Goal: Task Accomplishment & Management: Manage account settings

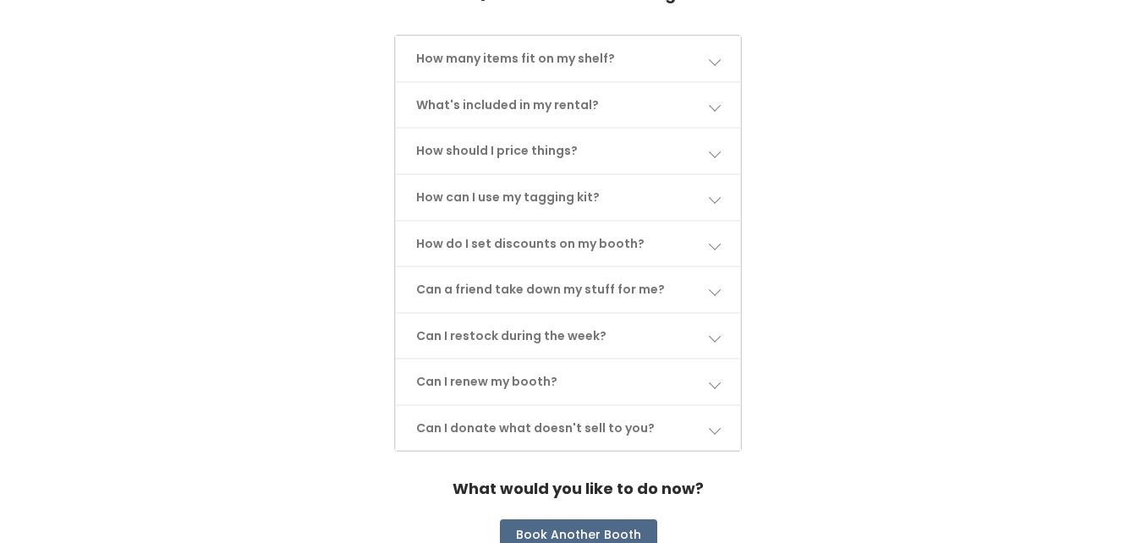
scroll to position [916, 0]
click at [720, 52] on span at bounding box center [714, 58] width 12 height 12
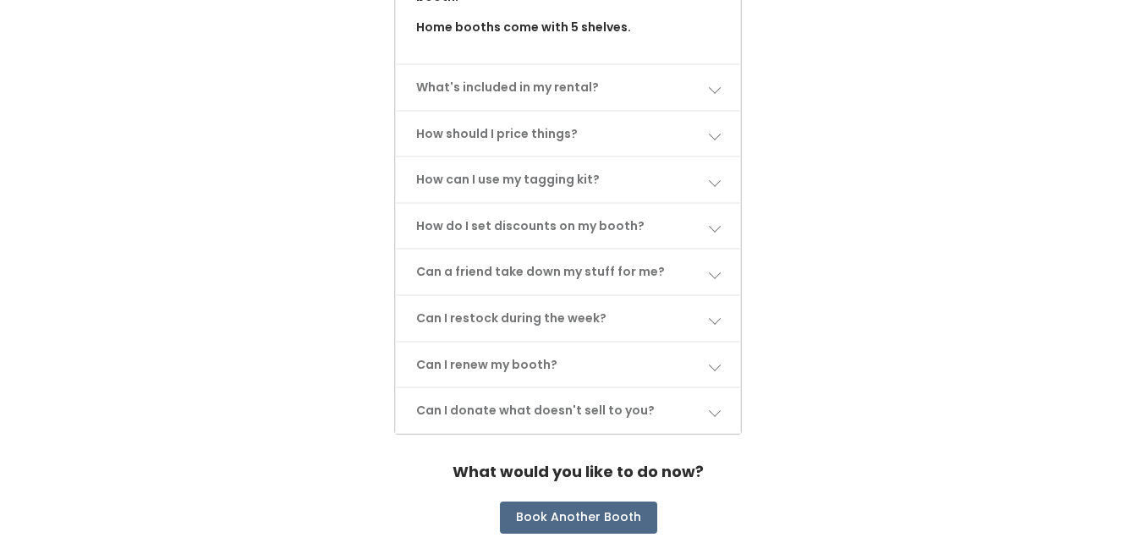
scroll to position [1144, 0]
click at [717, 127] on span at bounding box center [714, 133] width 12 height 12
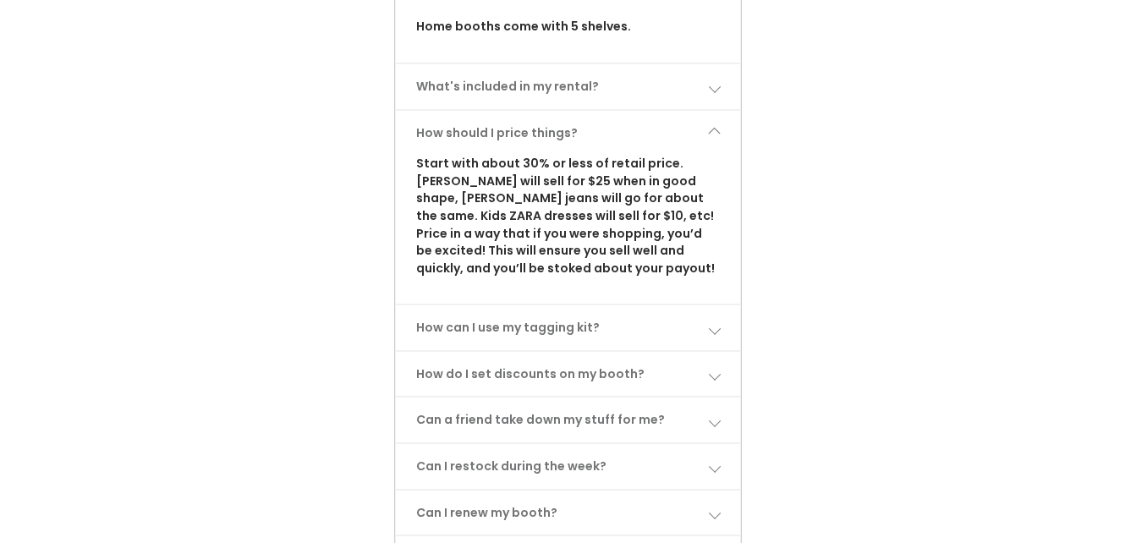
click at [717, 127] on span at bounding box center [714, 133] width 12 height 12
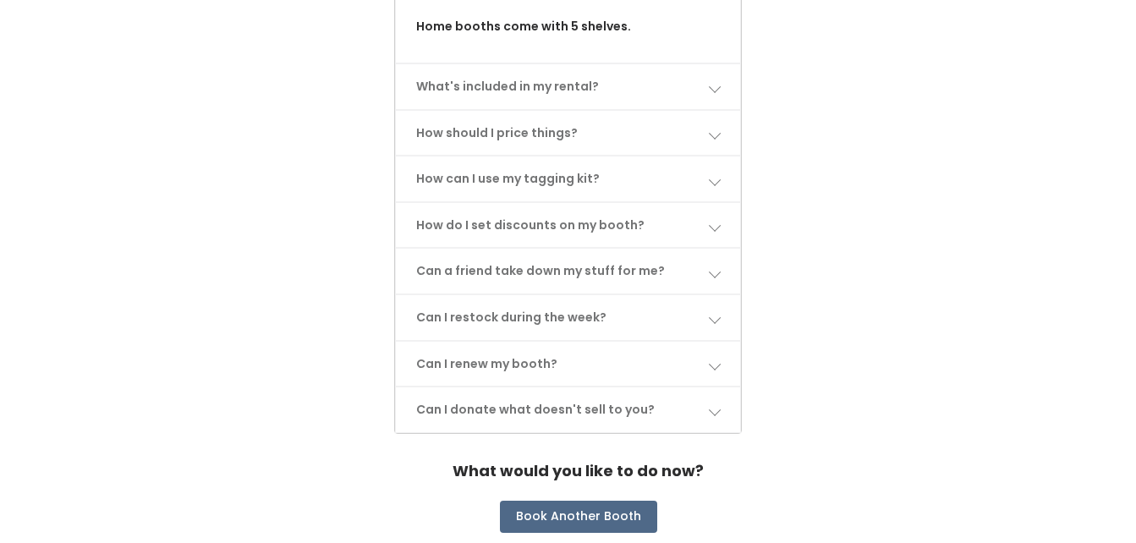
click at [712, 173] on span at bounding box center [714, 179] width 12 height 12
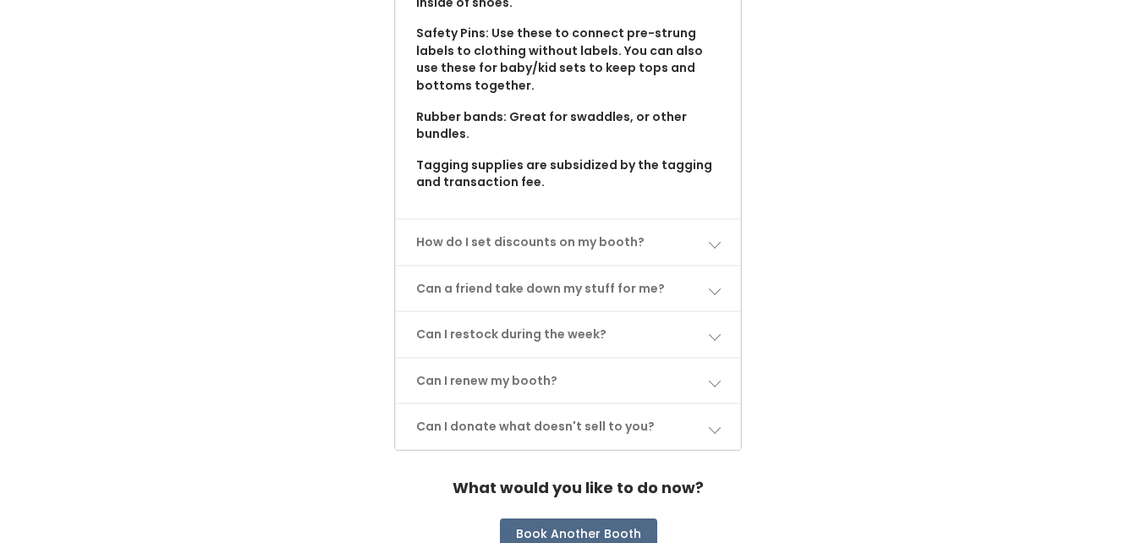
scroll to position [1624, 0]
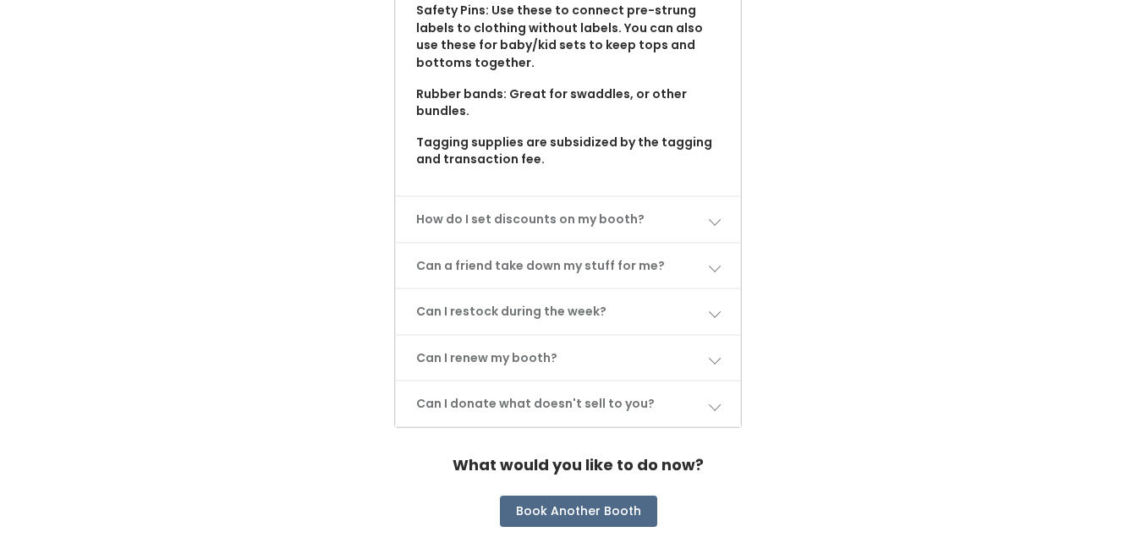
click at [644, 244] on link "Can a friend take down my stuff for me?" at bounding box center [567, 266] width 343 height 45
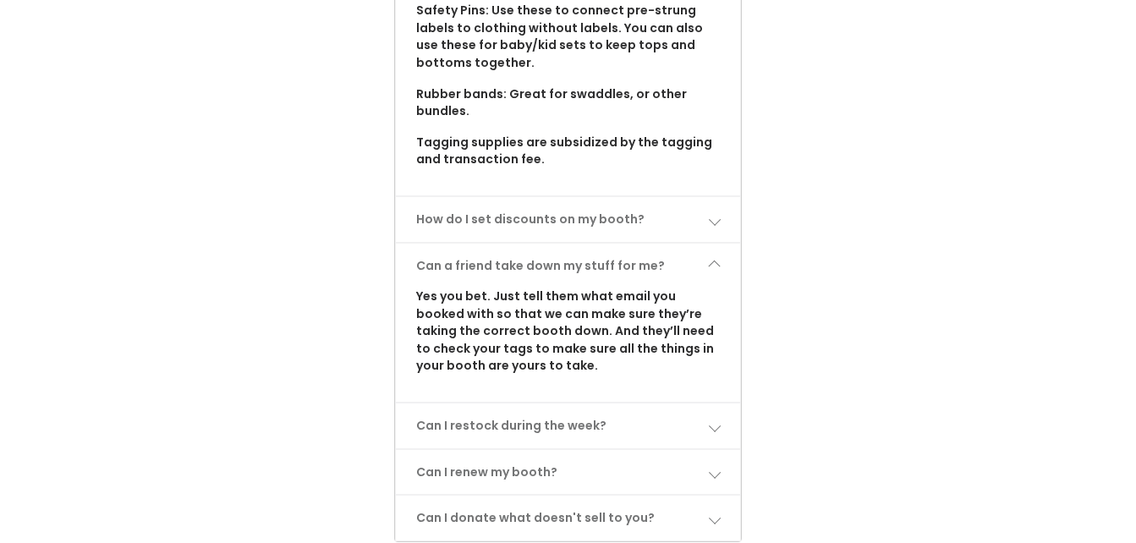
click at [644, 244] on link "Can a friend take down my stuff for me?" at bounding box center [567, 266] width 343 height 45
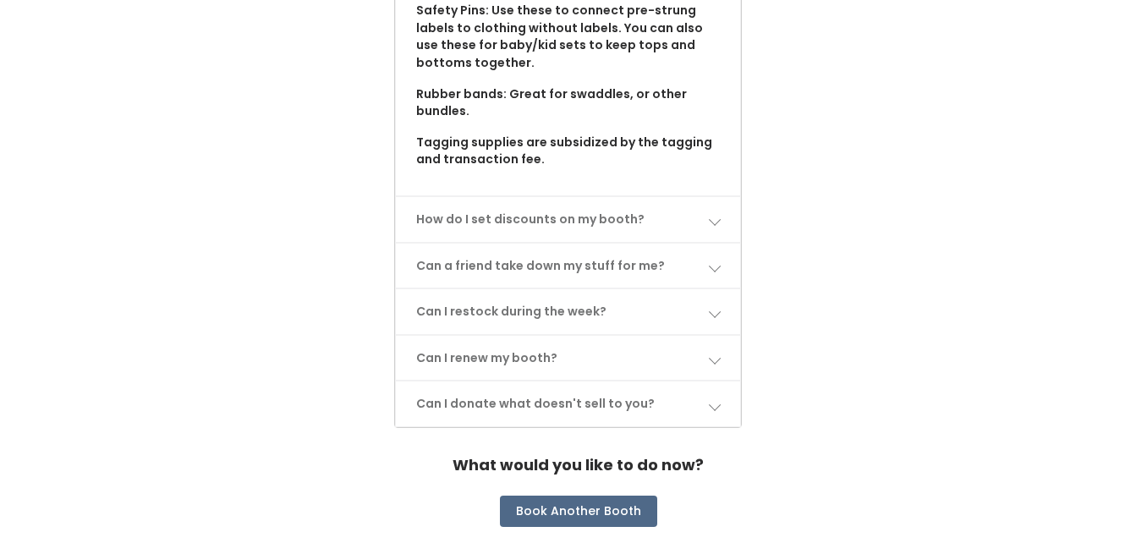
click at [630, 289] on link "Can I restock during the week?" at bounding box center [567, 311] width 343 height 45
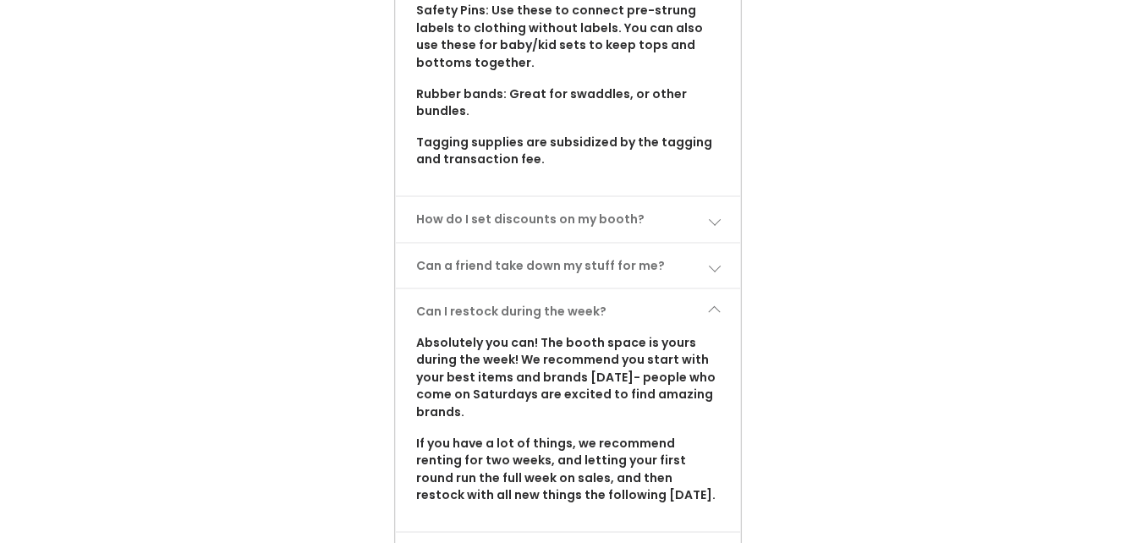
click at [630, 289] on link "Can I restock during the week?" at bounding box center [567, 311] width 343 height 45
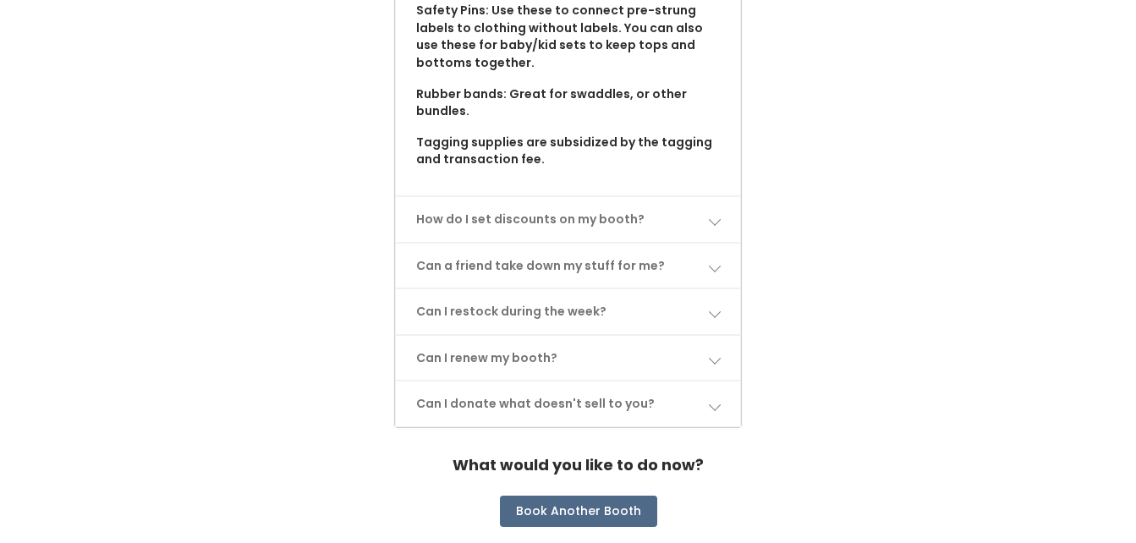
click at [619, 336] on link "Can I renew my booth?" at bounding box center [567, 358] width 343 height 45
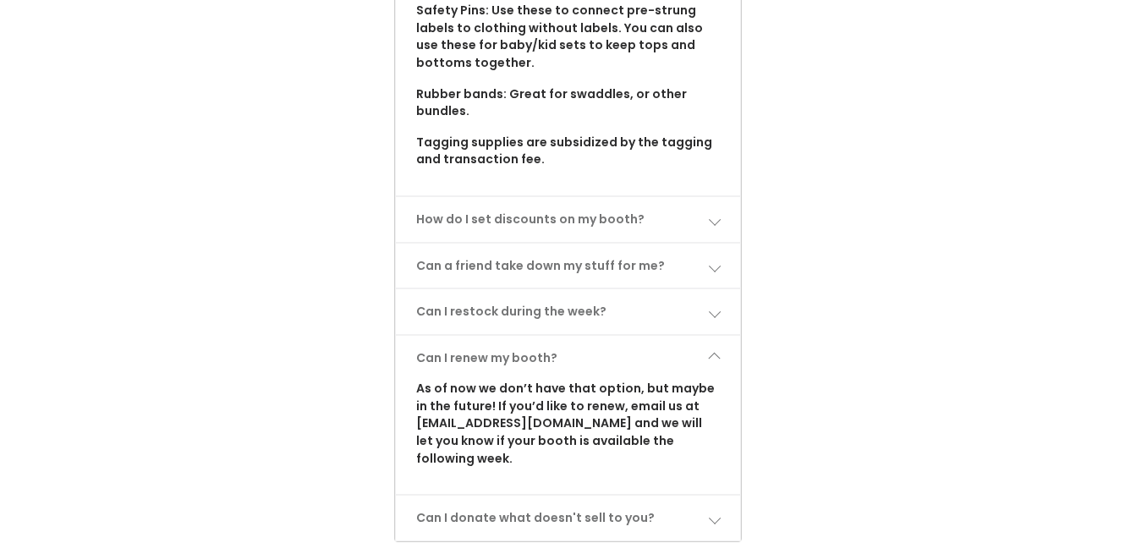
click at [619, 336] on link "Can I renew my booth?" at bounding box center [567, 358] width 343 height 45
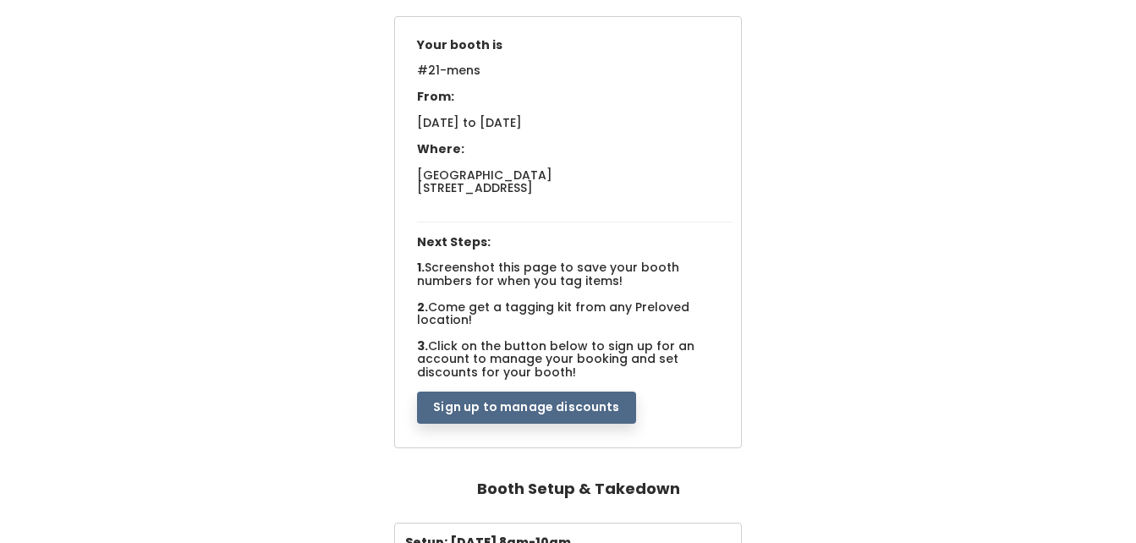
scroll to position [137, 0]
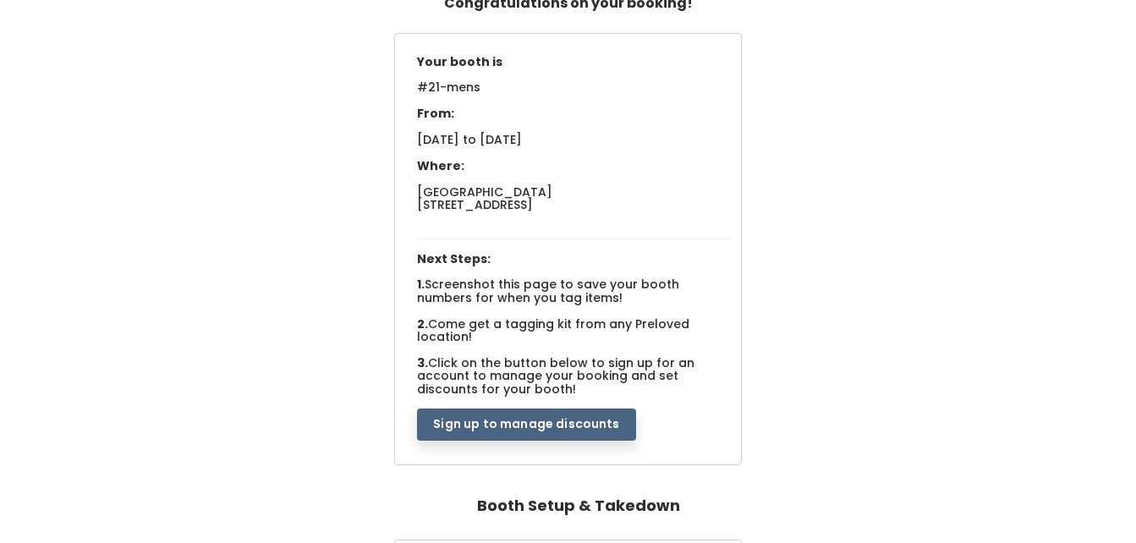
click at [589, 421] on button "Sign up to manage discounts" at bounding box center [526, 425] width 218 height 32
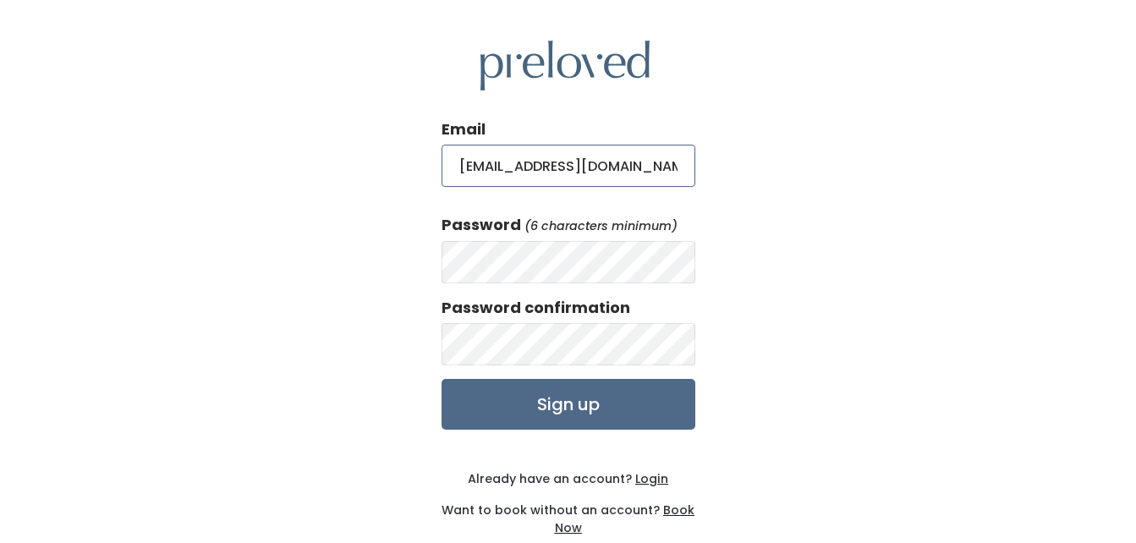
click at [644, 167] on input "[EMAIL_ADDRESS][DOMAIN_NAME]" at bounding box center [569, 166] width 254 height 42
type input "[EMAIL_ADDRESS][DOMAIN_NAME]"
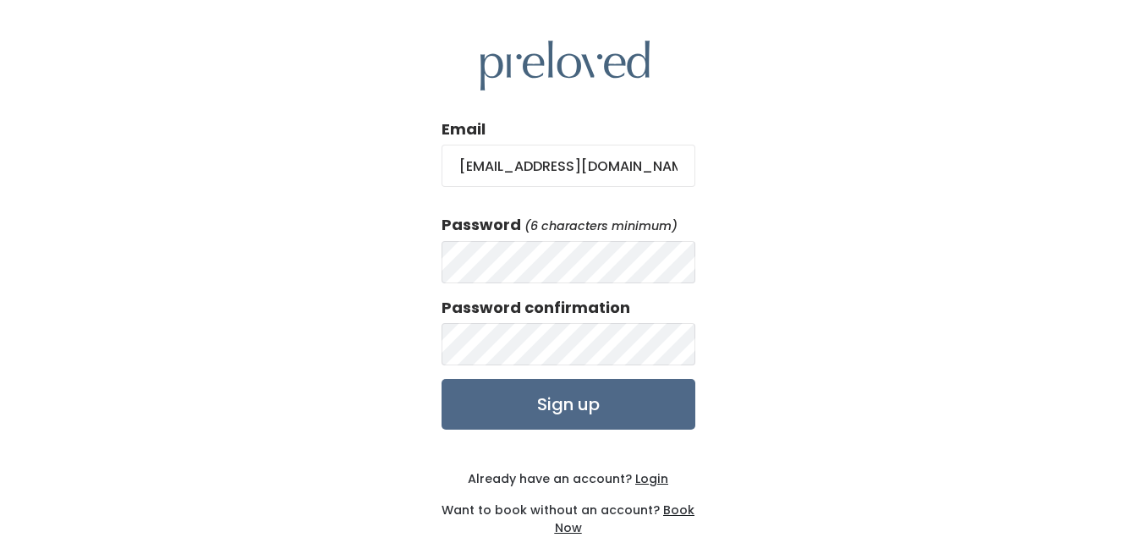
click at [763, 274] on div "Email [EMAIL_ADDRESS][DOMAIN_NAME] Password (6 characters minimum) Password con…" at bounding box center [568, 289] width 1136 height 578
click at [652, 416] on input "Sign up" at bounding box center [569, 404] width 254 height 51
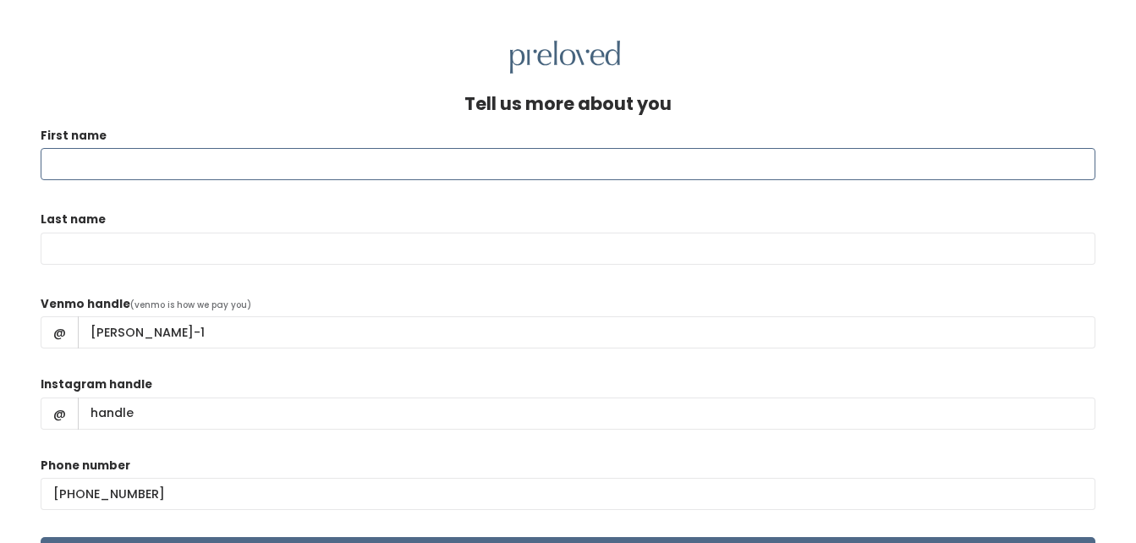
click at [773, 167] on input "First name" at bounding box center [568, 164] width 1055 height 32
type input "[PERSON_NAME]"
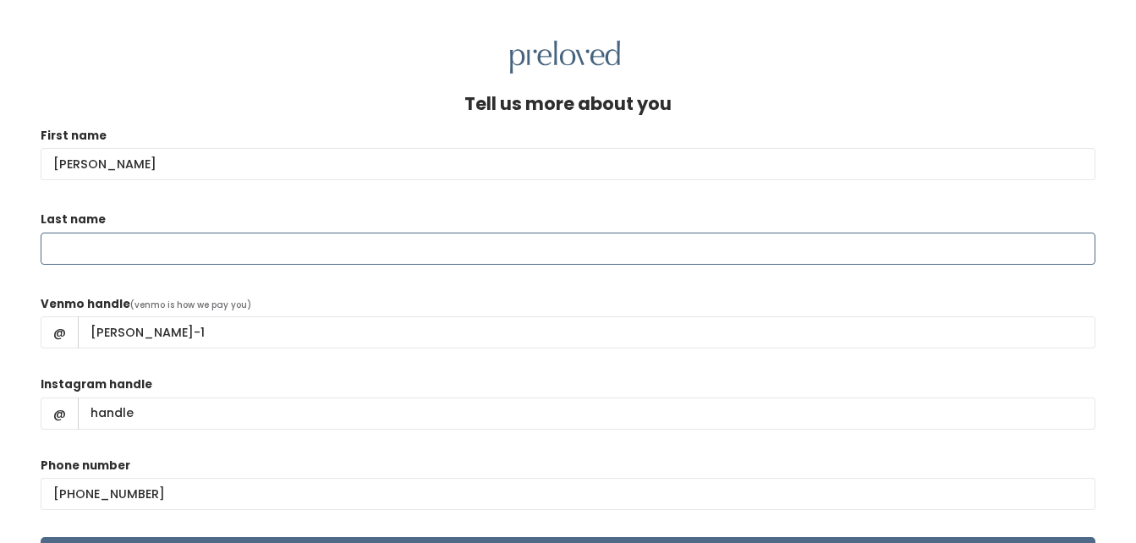
click at [563, 244] on input "Last name" at bounding box center [568, 249] width 1055 height 32
type input "[PERSON_NAME]"
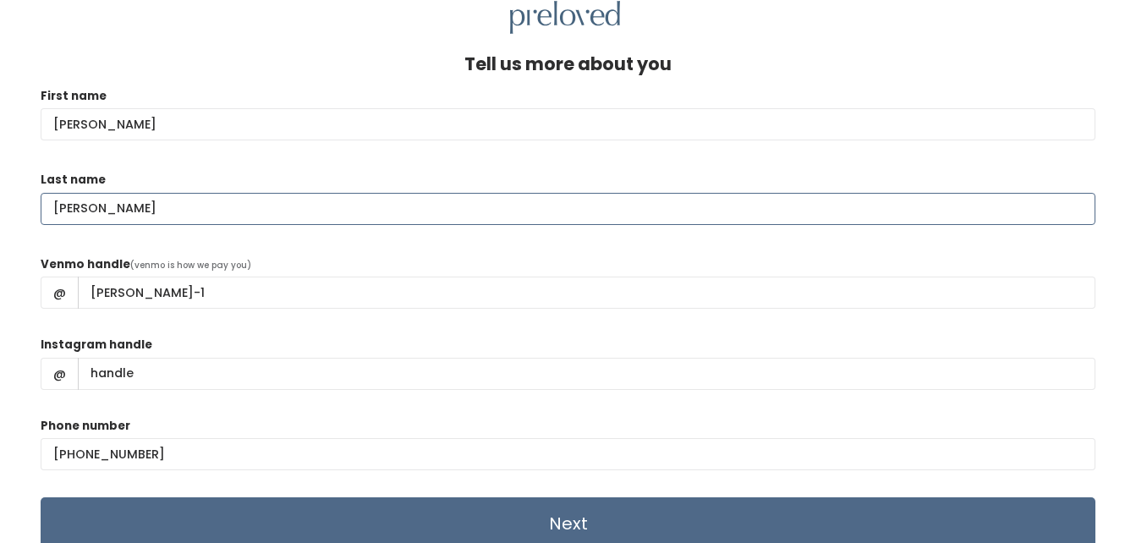
scroll to position [74, 0]
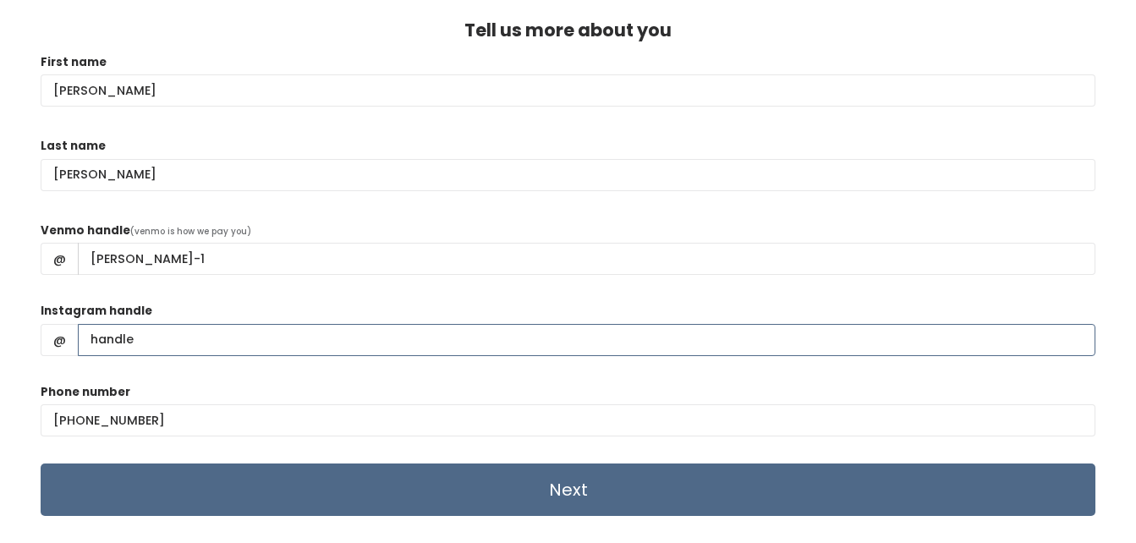
click at [263, 343] on input "Instagram handle" at bounding box center [587, 340] width 1018 height 32
type input "[PERSON_NAME].[PERSON_NAME]"
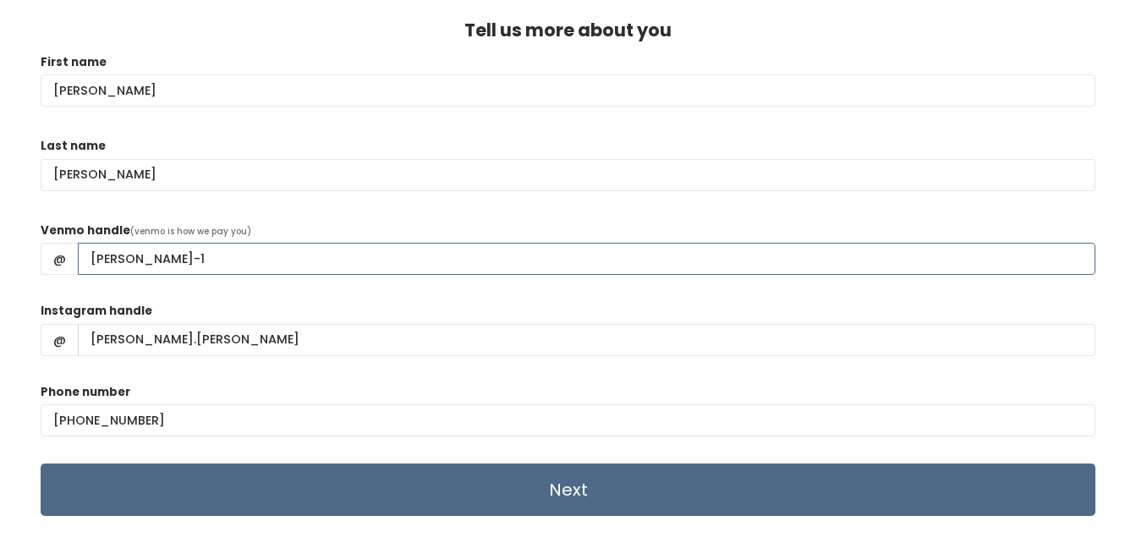
click at [145, 254] on input "[PERSON_NAME]-1" at bounding box center [587, 259] width 1018 height 32
click at [97, 259] on input "sophia-Tillotson-1" at bounding box center [587, 259] width 1018 height 32
type input "Sophia-Tillotson-1"
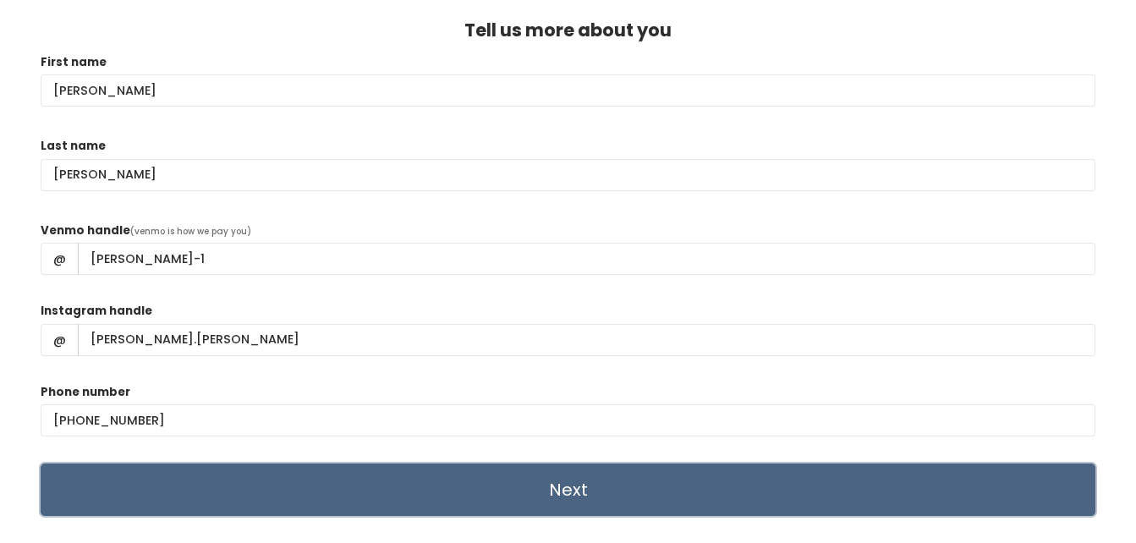
click at [398, 491] on input "Next" at bounding box center [568, 490] width 1055 height 52
